Goal: Task Accomplishment & Management: Complete application form

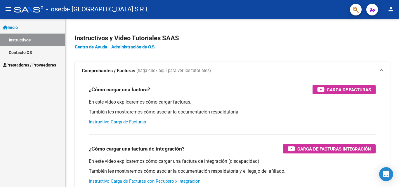
click at [32, 65] on span "Prestadores / Proveedores" at bounding box center [29, 65] width 53 height 6
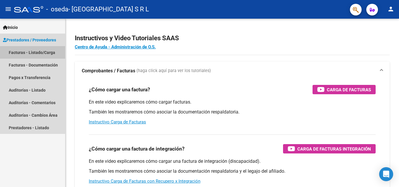
click at [35, 53] on link "Facturas - Listado/Carga" at bounding box center [32, 52] width 65 height 13
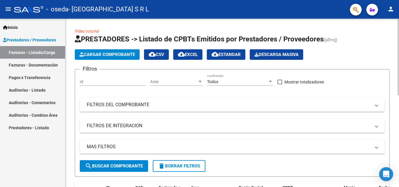
click at [110, 55] on span "Cargar Comprobante" at bounding box center [107, 54] width 56 height 5
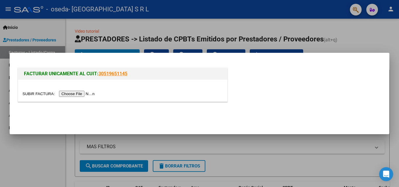
click at [76, 94] on input "file" at bounding box center [59, 94] width 74 height 6
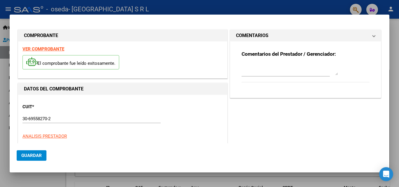
scroll to position [143, 0]
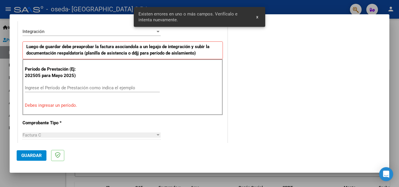
click at [60, 85] on input "Ingrese el Período de Prestación como indica el ejemplo" at bounding box center [92, 87] width 135 height 5
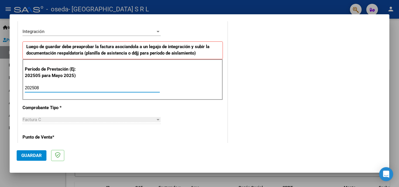
scroll to position [201, 0]
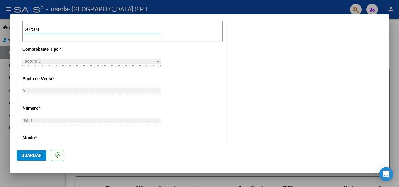
type input "202508"
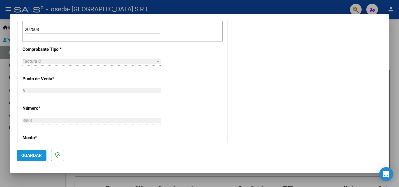
click at [37, 154] on span "Guardar" at bounding box center [31, 155] width 20 height 5
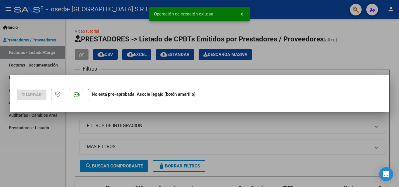
scroll to position [0, 0]
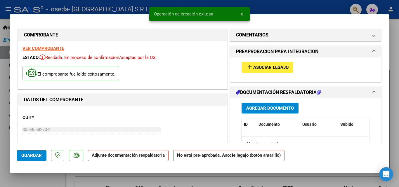
click at [261, 65] on span "Asociar Legajo" at bounding box center [270, 67] width 35 height 5
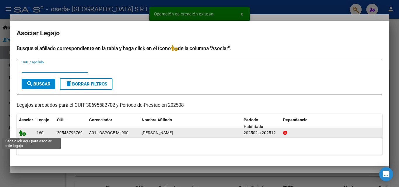
click at [25, 134] on icon at bounding box center [22, 133] width 7 height 6
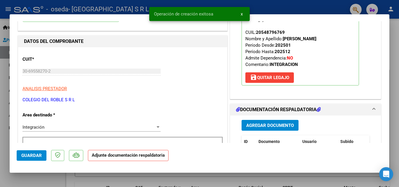
scroll to position [88, 0]
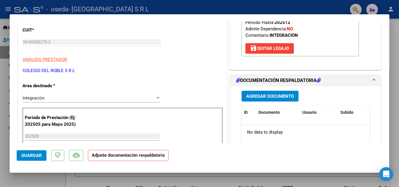
click at [278, 96] on span "Agregar Documento" at bounding box center [270, 96] width 48 height 5
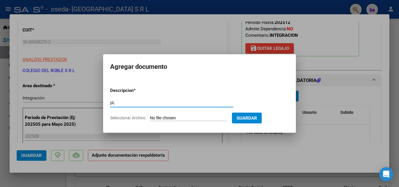
type input "p"
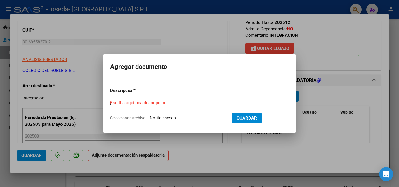
type input "p"
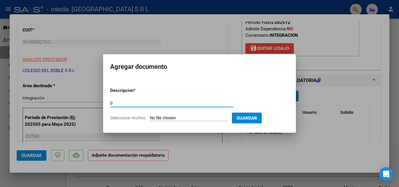
click at [165, 105] on input "p" at bounding box center [171, 102] width 123 height 5
type input "Planilla de asistencia"
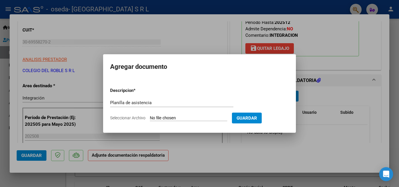
click at [167, 116] on input "Seleccionar Archivo" at bounding box center [188, 119] width 77 height 6
type input "C:\fakepath\[PERSON_NAME].pdf"
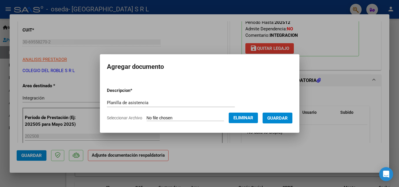
click at [271, 118] on button "Guardar" at bounding box center [278, 118] width 30 height 11
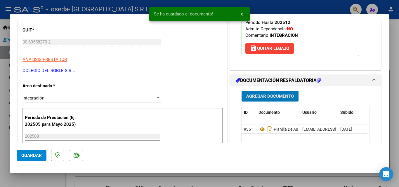
scroll to position [234, 0]
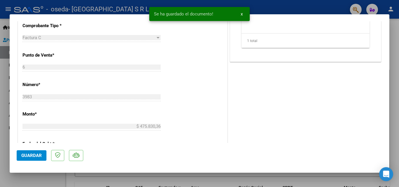
click at [33, 160] on button "Guardar" at bounding box center [32, 155] width 30 height 11
type input "$ 0,00"
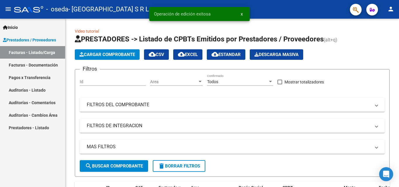
scroll to position [146, 0]
